Goal: Task Accomplishment & Management: Use online tool/utility

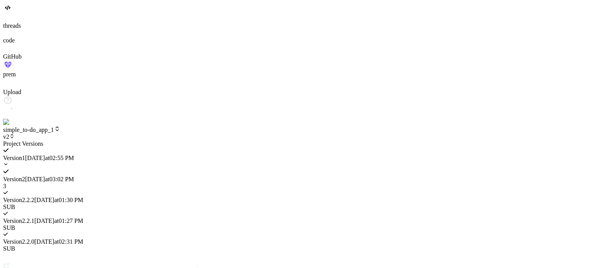
scroll to position [1022, 0]
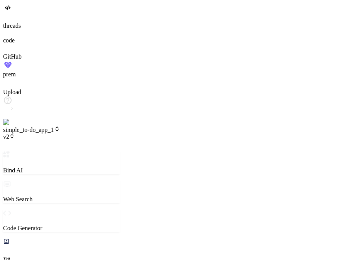
scroll to position [413, 0]
click at [15, 133] on span "v2" at bounding box center [9, 136] width 12 height 7
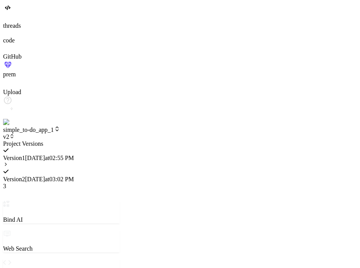
click at [117, 147] on div "Version 1 [DATE] 02:55 PM" at bounding box center [61, 154] width 117 height 14
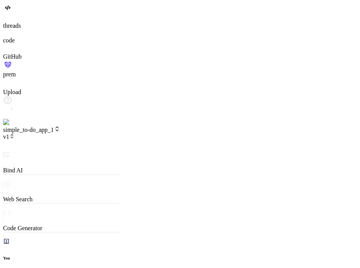
scroll to position [816, 0]
type textarea "x"
type textarea "c"
type textarea "x"
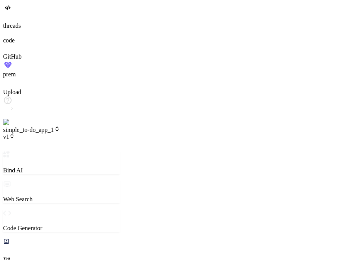
type textarea "cha"
type textarea "x"
type textarea "chan"
type textarea "x"
type textarea "[PERSON_NAME]"
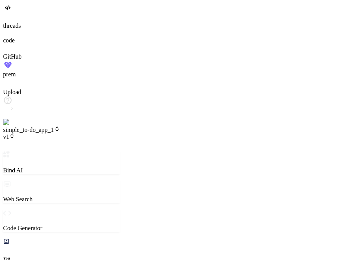
type textarea "x"
type textarea "change"
type textarea "x"
type textarea "change"
type textarea "x"
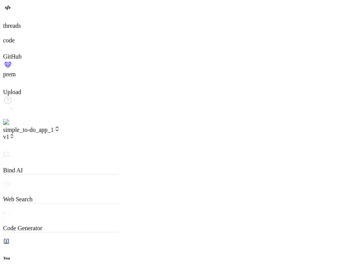
type textarea "change h"
type textarea "x"
type textarea "change he"
type textarea "x"
type textarea "change hea"
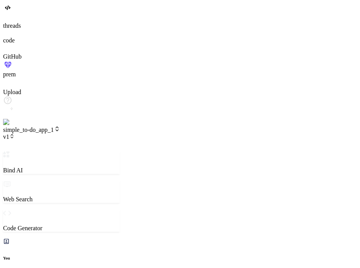
type textarea "x"
type textarea "change head"
type textarea "x"
type textarea "change headi"
type textarea "x"
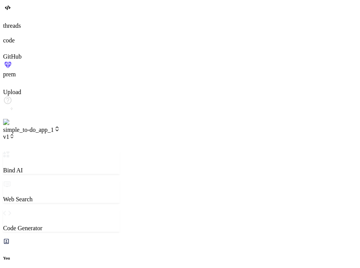
type textarea "change headin"
type textarea "x"
type textarea "change heading"
type textarea "x"
type textarea "change heading"
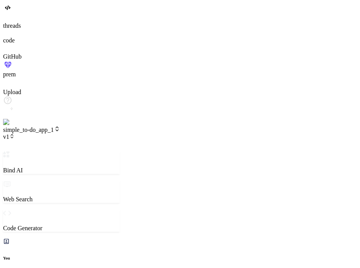
type textarea "x"
type textarea "change heading t"
type textarea "x"
type textarea "change heading ti"
type textarea "x"
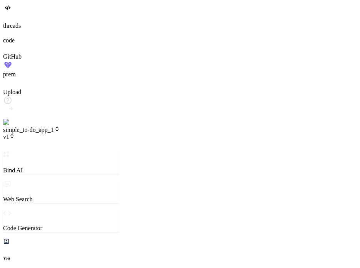
type textarea "change heading ti"
type textarea "x"
type textarea "change heading ti"
type textarea "x"
type textarea "change heading t"
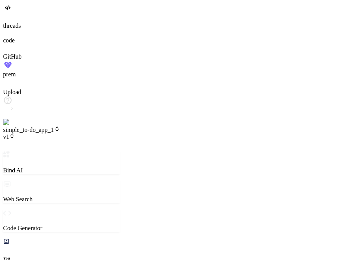
type textarea "x"
type textarea "change heading to"
type textarea "x"
type textarea "change heading to"
type textarea "x"
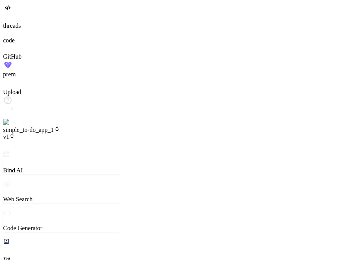
type textarea "change heading to v"
type textarea "x"
type textarea "change heading to ve"
type textarea "x"
type textarea "change heading to ver"
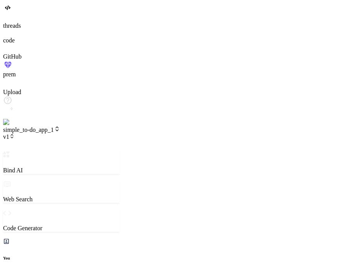
type textarea "x"
type textarea "change heading to vers"
type textarea "x"
type textarea "change heading to versi"
type textarea "x"
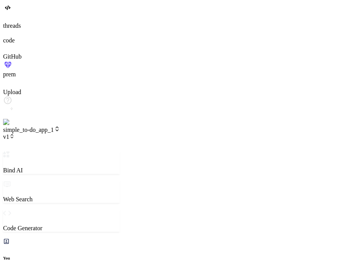
type textarea "change heading to versio"
type textarea "x"
type textarea "change heading to versi"
type textarea "x"
type textarea "change heading to vers"
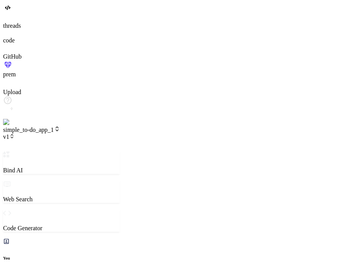
type textarea "x"
type textarea "change heading to ver"
type textarea "x"
type textarea "change heading to ve"
type textarea "x"
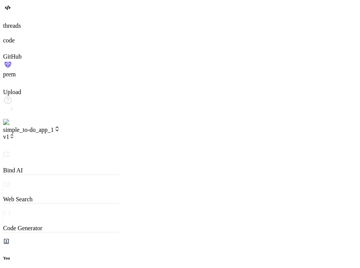
type textarea "change heading to v"
type textarea "x"
type textarea "change heading to"
type textarea "x"
type textarea "change heading to s"
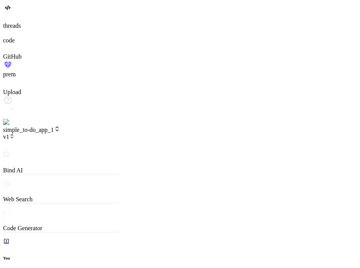
type textarea "x"
type textarea "change heading to su"
type textarea "x"
type textarea "change heading to sub"
type textarea "x"
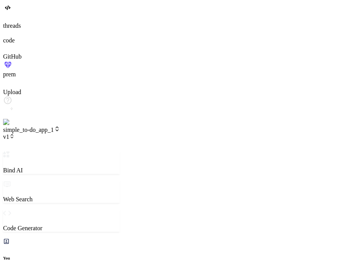
type textarea "change heading to subv"
type textarea "x"
type textarea "change heading to subve"
type textarea "x"
type textarea "change heading to subver"
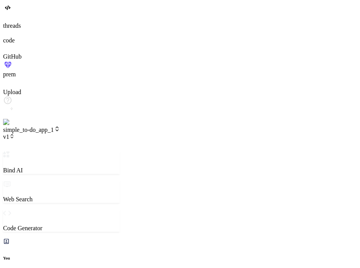
type textarea "x"
type textarea "change heading to subvers"
type textarea "x"
type textarea "change heading to subversi"
type textarea "x"
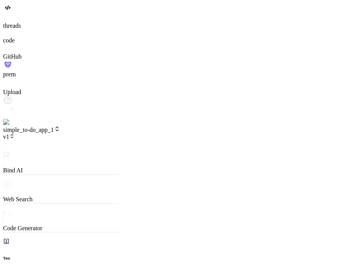
type textarea "change heading to subversio"
type textarea "x"
type textarea "change heading to subversion"
type textarea "x"
type textarea "change heading to subversion"
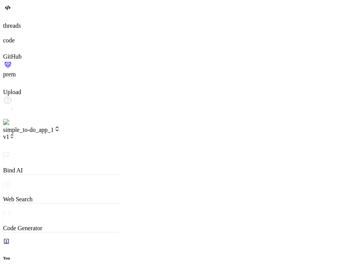
type textarea "x"
type textarea "change heading to subversion o"
type textarea "x"
type textarea "change heading to subversion of"
type textarea "x"
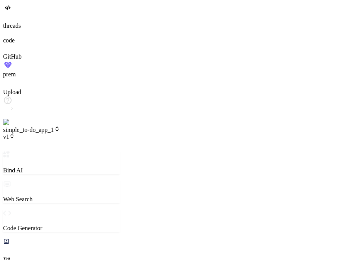
type textarea "change heading to subversion of"
type textarea "x"
type textarea "change heading to subversion of o"
type textarea "x"
type textarea "change heading to subversion of on"
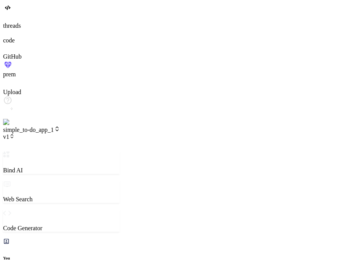
type textarea "x"
type textarea "change heading to subversion of one"
type textarea "x"
type textarea "change heading to subversion of one"
type textarea "x"
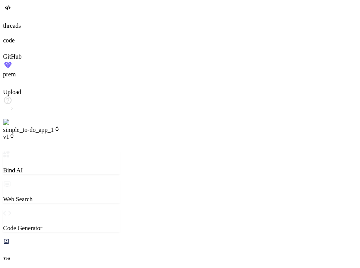
type textarea "4"
type textarea "x"
type textarea "4"
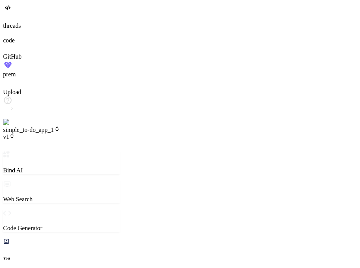
click at [12, 126] on img at bounding box center [15, 122] width 25 height 7
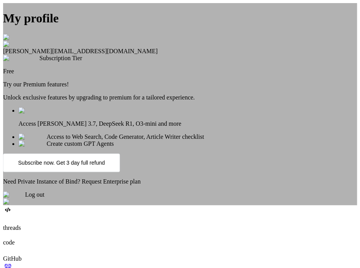
scroll to position [15, 0]
click at [44, 198] on span "Log out" at bounding box center [34, 194] width 19 height 7
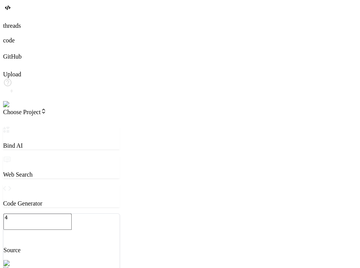
scroll to position [370, 0]
click at [10, 108] on img at bounding box center [13, 104] width 21 height 7
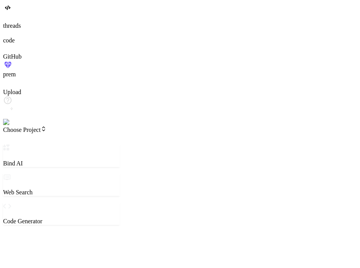
click at [47, 127] on span "Choose Project" at bounding box center [25, 130] width 44 height 7
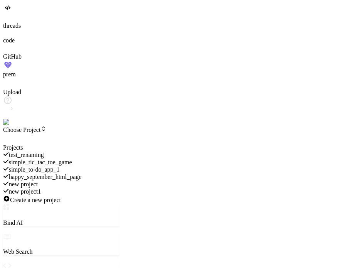
click at [60, 166] on span "simple_to-do_app_1" at bounding box center [34, 169] width 51 height 7
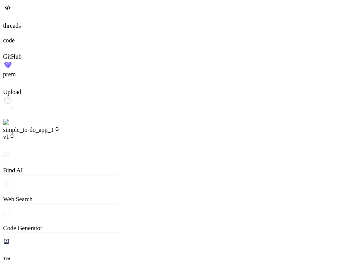
scroll to position [489, 0]
type textarea "x"
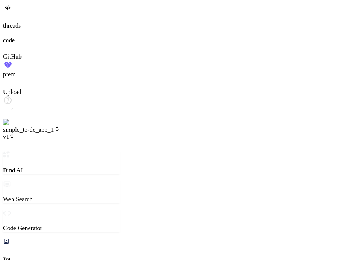
type textarea "n"
type textarea "x"
type textarea "no"
type textarea "x"
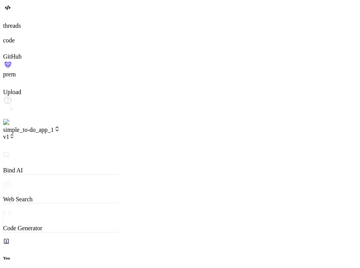
type textarea "now"
type textarea "x"
type textarea "now"
type textarea "x"
type textarea "now c"
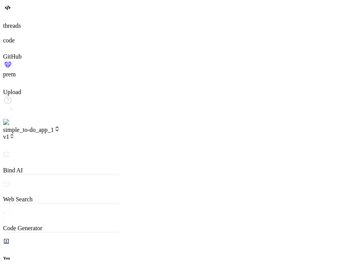
type textarea "x"
type textarea "now ch"
type textarea "x"
type textarea "now cha"
type textarea "x"
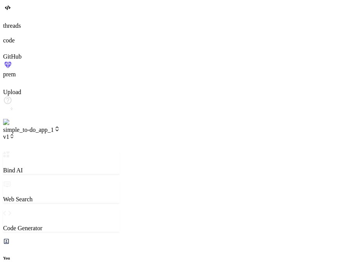
type textarea "now chan"
type textarea "x"
type textarea "now [PERSON_NAME]"
type textarea "x"
type textarea "now change"
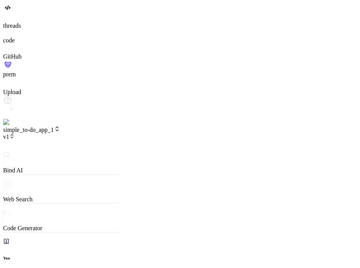
type textarea "x"
type textarea "now change"
type textarea "x"
type textarea "now change h"
type textarea "x"
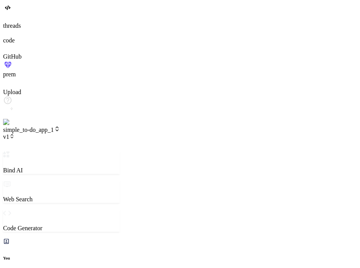
type textarea "now change he"
type textarea "x"
type textarea "now change hea"
type textarea "x"
type textarea "now change head"
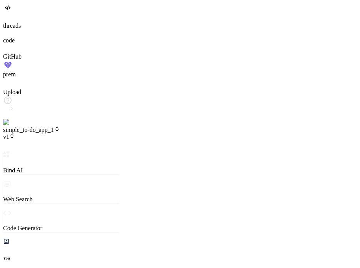
type textarea "x"
type textarea "now change headi"
type textarea "x"
type textarea "now change headin"
type textarea "x"
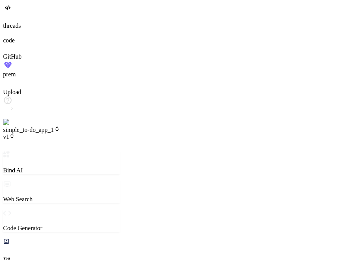
type textarea "now change heading"
type textarea "x"
type textarea "now change heading"
type textarea "x"
type textarea "now change heading t"
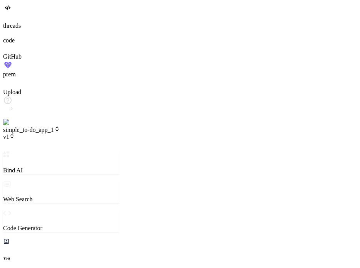
type textarea "x"
type textarea "now change heading to"
type textarea "x"
type textarea "now change heading to"
type textarea "x"
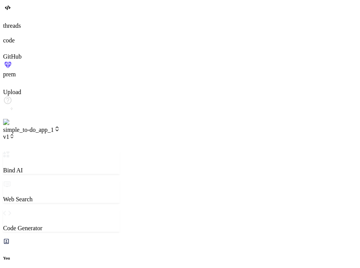
type textarea "now change heading to t"
type textarea "x"
type textarea "now change heading to th"
type textarea "x"
type textarea "now change heading to the"
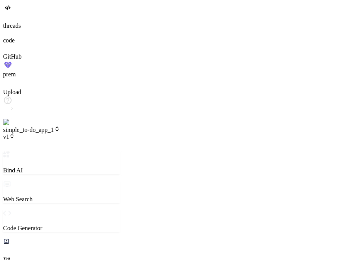
type textarea "x"
type textarea "now change heading to the"
type textarea "x"
type textarea "now change heading to the s"
type textarea "x"
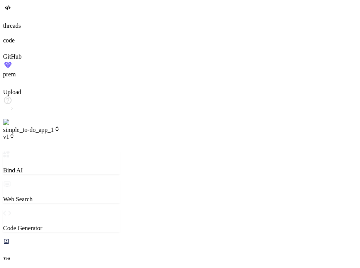
type textarea "now change heading to the su"
type textarea "x"
type textarea "now change heading to the sub"
type textarea "x"
type textarea "now change heading to the subv"
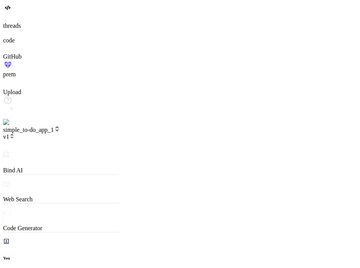
type textarea "x"
type textarea "now change heading to the subve"
type textarea "x"
type textarea "now change heading to the subver"
type textarea "x"
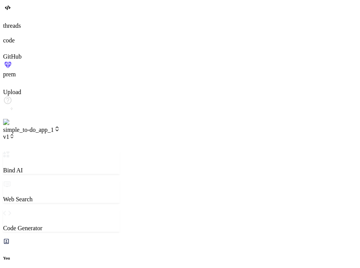
type textarea "now change heading to the subvers"
type textarea "x"
type textarea "now change heading to the subversi"
type textarea "x"
type textarea "now change heading to the subversio"
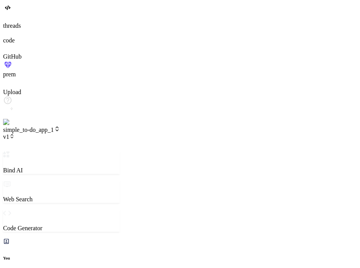
type textarea "x"
type textarea "now change heading to the subversion"
type textarea "x"
type textarea "now change heading to the subversion"
type textarea "x"
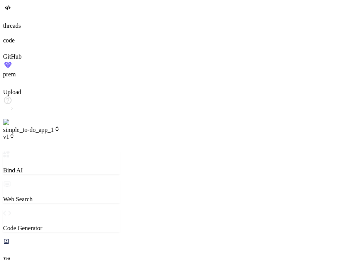
type textarea "now change heading to the subversion o"
type textarea "x"
type textarea "now change heading to the subversion of"
type textarea "x"
type textarea "now change heading to the subversion of"
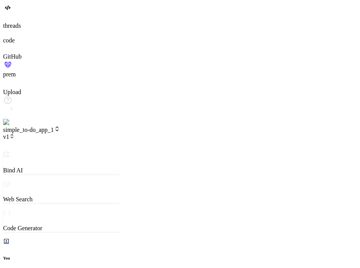
type textarea "x"
type textarea "now change heading to the subversion of v"
type textarea "x"
type textarea "now change heading to the subversion of ve"
type textarea "x"
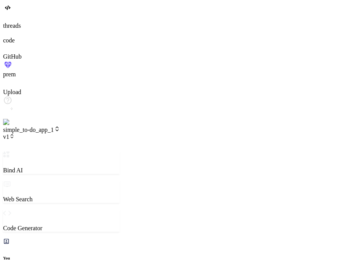
type textarea "now change heading to the subversion of ver"
type textarea "x"
type textarea "now change heading to the subversion of vers"
type textarea "x"
type textarea "now change heading to the subversion of versi"
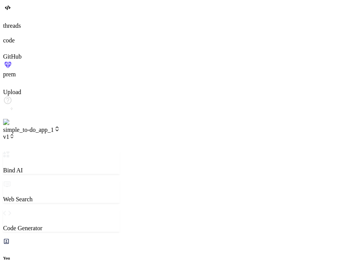
type textarea "x"
click at [15, 133] on span "v2" at bounding box center [9, 136] width 12 height 7
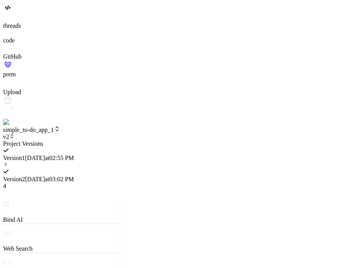
click at [8, 162] on icon at bounding box center [5, 164] width 5 height 5
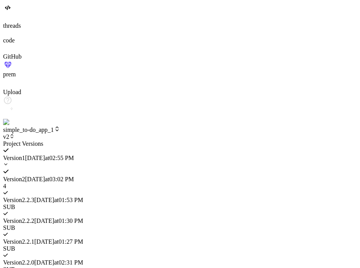
click at [25, 176] on span "Version 2" at bounding box center [14, 179] width 22 height 7
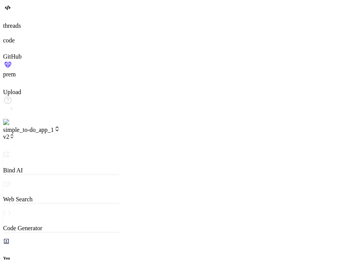
click at [15, 133] on span "v2" at bounding box center [9, 136] width 12 height 7
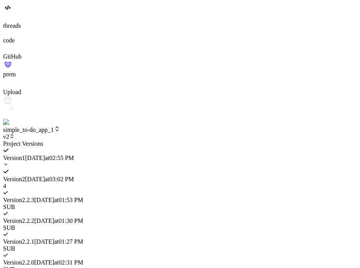
click at [25, 176] on span "Version 2" at bounding box center [14, 179] width 22 height 7
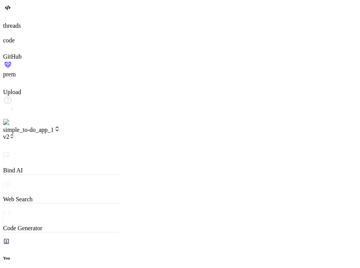
click at [15, 133] on icon at bounding box center [11, 135] width 5 height 5
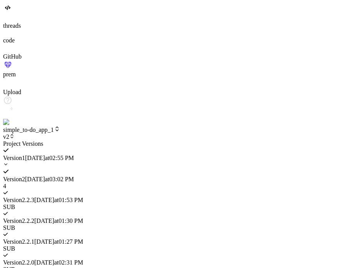
click at [120, 190] on div "Version 2 . 2.3 [DATE] 01:53 PM SUB" at bounding box center [61, 200] width 117 height 21
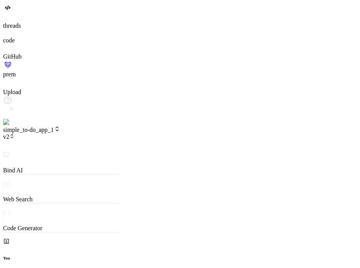
scroll to position [1533, 0]
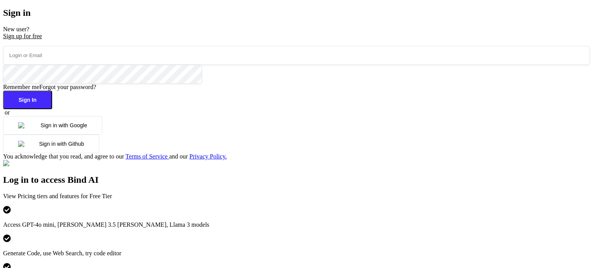
click at [102, 135] on button "Sign in with Google" at bounding box center [52, 125] width 99 height 19
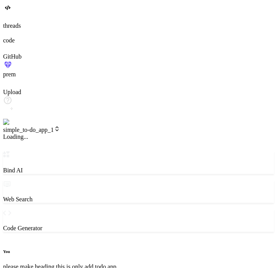
scroll to position [263, 0]
click at [15, 133] on span "v2" at bounding box center [9, 136] width 12 height 7
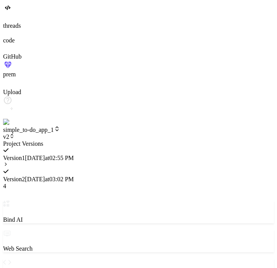
click at [25, 155] on span "Version 1" at bounding box center [14, 158] width 22 height 7
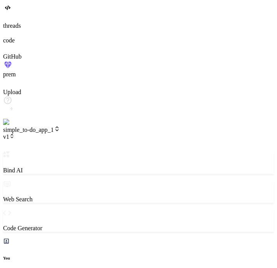
type textarea "x"
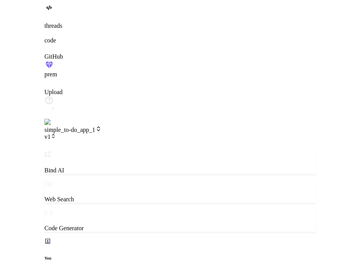
scroll to position [659, 0]
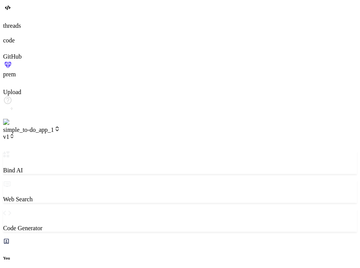
type textarea "x"
type textarea "c"
type textarea "x"
type textarea "cr"
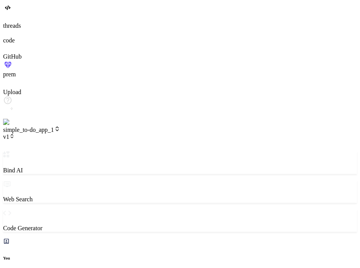
type textarea "x"
type textarea "cre"
type textarea "x"
type textarea "crea"
type textarea "x"
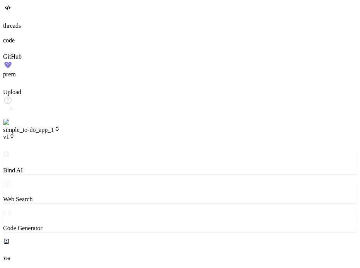
type textarea "creat"
type textarea "x"
type textarea "create"
type textarea "x"
type textarea "create"
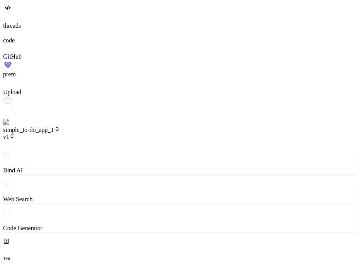
type textarea "x"
type textarea "create a"
type textarea "x"
type textarea "create a"
type textarea "x"
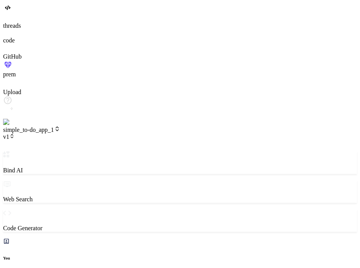
type textarea "create a"
type textarea "x"
type textarea "create"
type textarea "x"
type textarea "create"
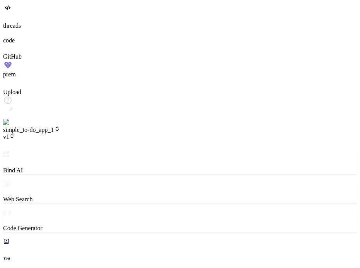
type textarea "x"
type textarea "creat"
type textarea "x"
type textarea "crea"
type textarea "x"
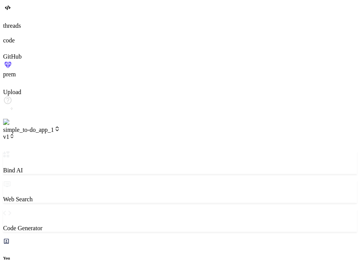
type textarea "cre"
type textarea "x"
type textarea "cr"
type textarea "x"
type textarea "c"
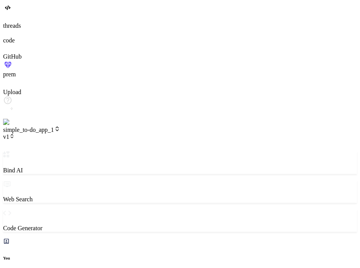
type textarea "x"
type textarea "c"
type textarea "x"
type textarea "ch"
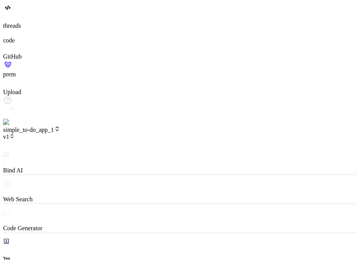
type textarea "x"
type textarea "chj"
type textarea "x"
type textarea "chja"
type textarea "x"
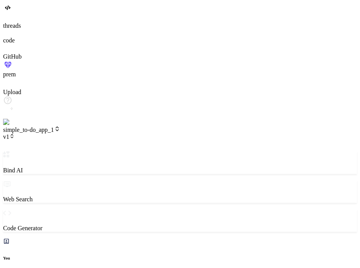
type textarea "chj"
type textarea "x"
type textarea "ch"
type textarea "x"
type textarea "cha"
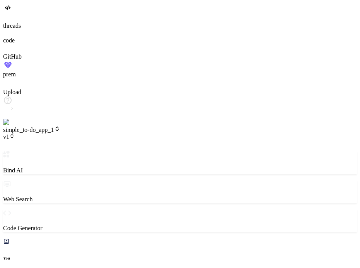
type textarea "x"
type textarea "chan"
type textarea "x"
type textarea "[PERSON_NAME]"
type textarea "x"
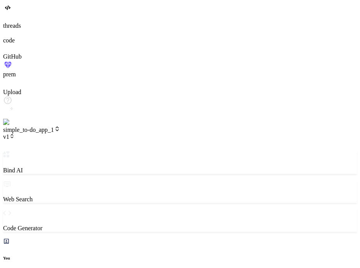
type textarea "change"
type textarea "x"
type textarea "change"
type textarea "x"
type textarea "change h"
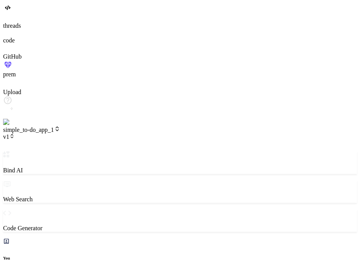
type textarea "x"
type textarea "change he"
type textarea "x"
type textarea "change hea"
type textarea "x"
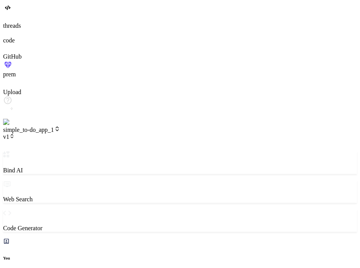
type textarea "change head"
type textarea "x"
type textarea "change headi"
type textarea "x"
type textarea "change headin"
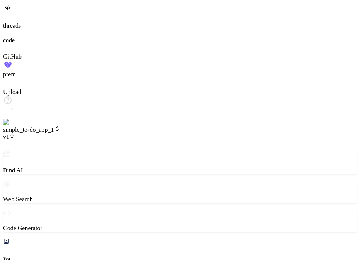
type textarea "x"
type textarea "change heading"
type textarea "x"
type textarea "change heading"
type textarea "x"
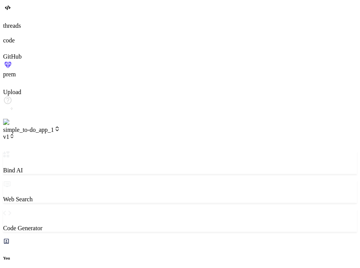
type textarea "change heading t"
type textarea "x"
type textarea "change heading to"
type textarea "x"
type textarea "change heading to"
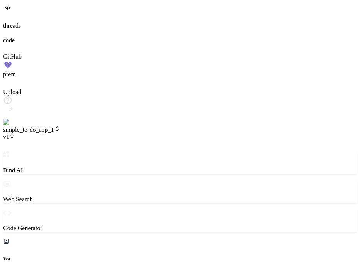
type textarea "x"
type textarea "change heading to s"
type textarea "x"
type textarea "change heading to su"
type textarea "x"
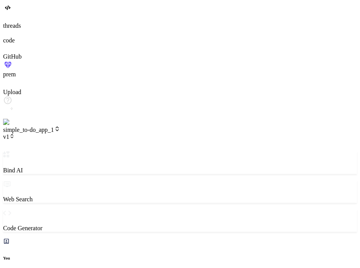
type textarea "change heading to sub"
type textarea "x"
type textarea "change heading to subv"
type textarea "x"
type textarea "change heading to subve"
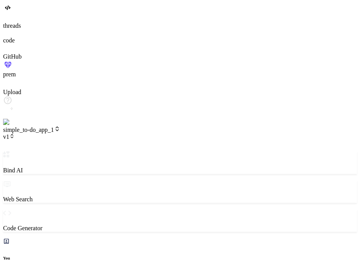
type textarea "x"
type textarea "change heading to subver"
type textarea "x"
type textarea "change heading to subvers"
type textarea "x"
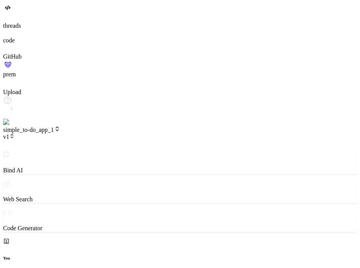
type textarea "change heading to subversi"
type textarea "x"
type textarea "change heading to subversio"
type textarea "x"
type textarea "change heading to subversion"
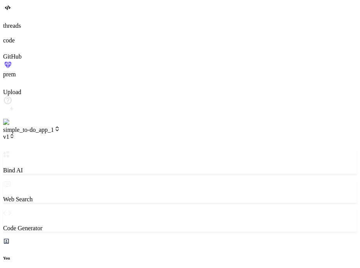
type textarea "x"
type textarea "change heading to subversion"
type textarea "x"
type textarea "change heading to subversion 3"
type textarea "x"
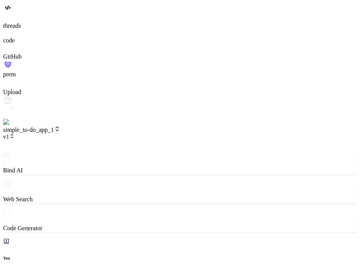
scroll to position [739, 0]
type textarea "x"
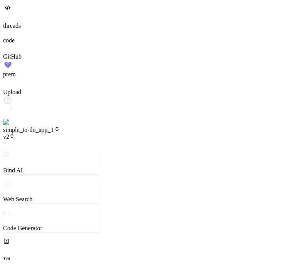
scroll to position [225, 0]
click at [15, 133] on span "v2" at bounding box center [9, 136] width 12 height 7
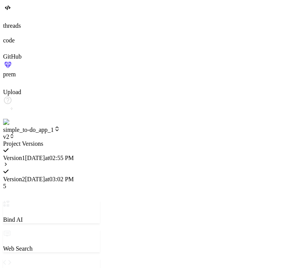
click at [100, 162] on div "Version 2 9/8/2025 at 03:02 PM 5" at bounding box center [51, 176] width 97 height 28
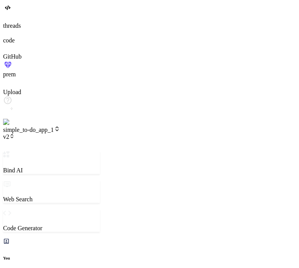
scroll to position [103, 0]
type textarea "x"
